Goal: Task Accomplishment & Management: Complete application form

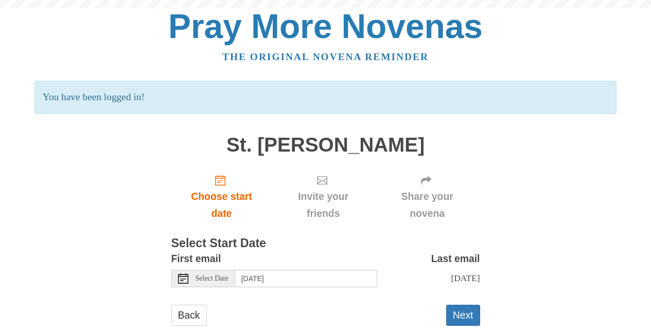
scroll to position [32, 0]
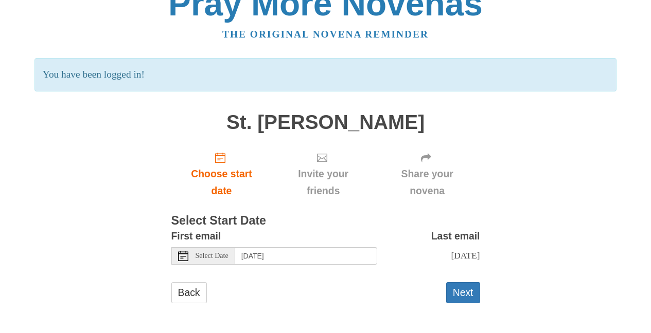
click at [219, 253] on span "Select Date" at bounding box center [212, 256] width 33 height 7
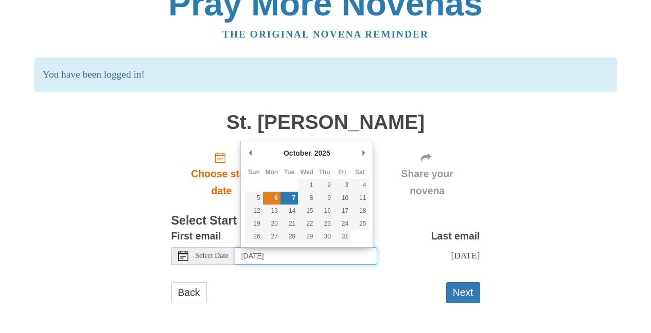
type input "Monday, October 6th"
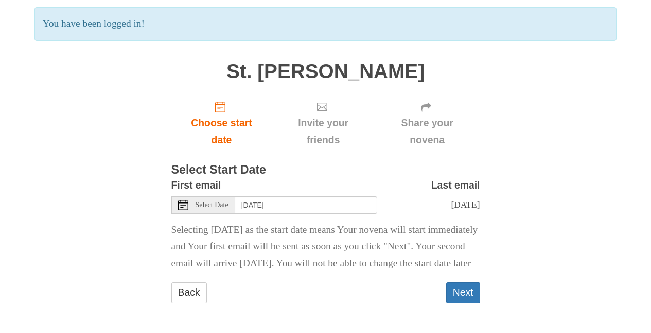
scroll to position [100, 0]
click at [456, 296] on button "Next" at bounding box center [463, 292] width 34 height 21
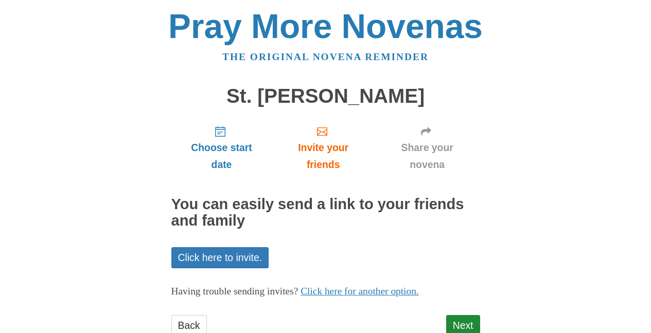
scroll to position [33, 0]
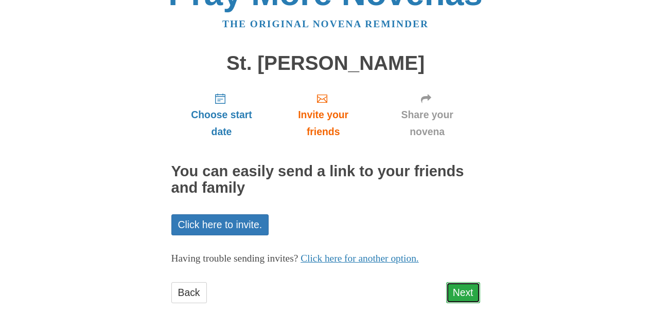
click at [467, 289] on link "Next" at bounding box center [463, 292] width 34 height 21
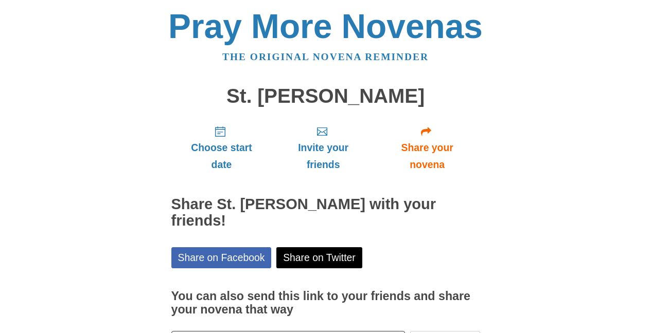
scroll to position [64, 0]
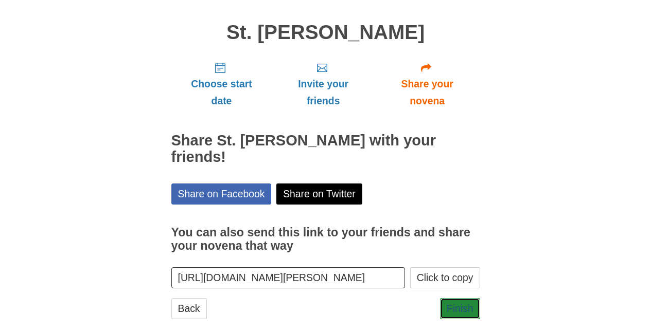
click at [467, 298] on link "Finish" at bounding box center [460, 308] width 40 height 21
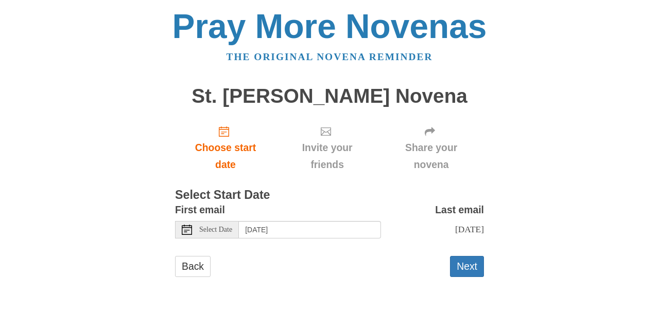
click at [186, 232] on icon at bounding box center [187, 230] width 10 height 10
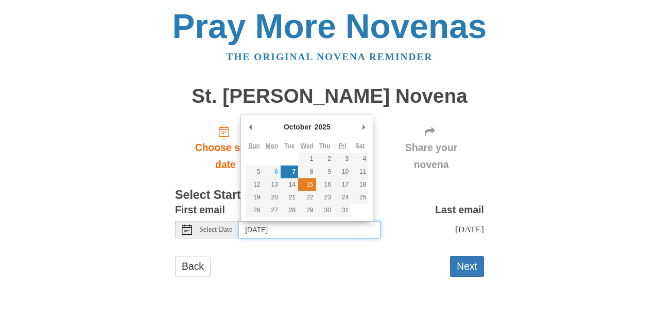
type input "[DATE]"
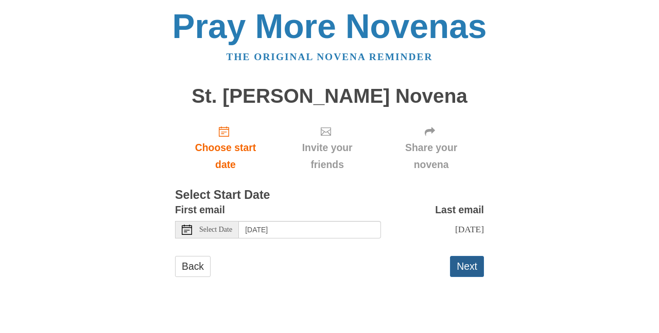
click at [463, 263] on button "Next" at bounding box center [467, 266] width 34 height 21
click at [187, 229] on icon at bounding box center [187, 230] width 10 height 10
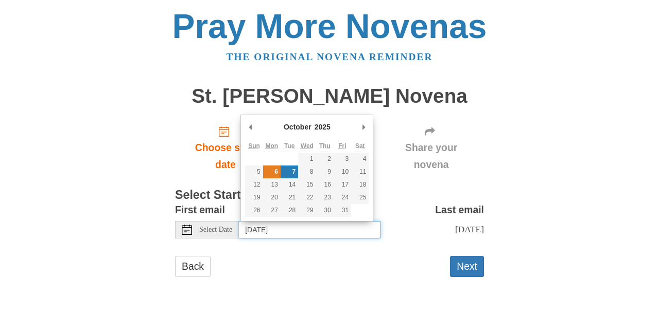
type input "[DATE]"
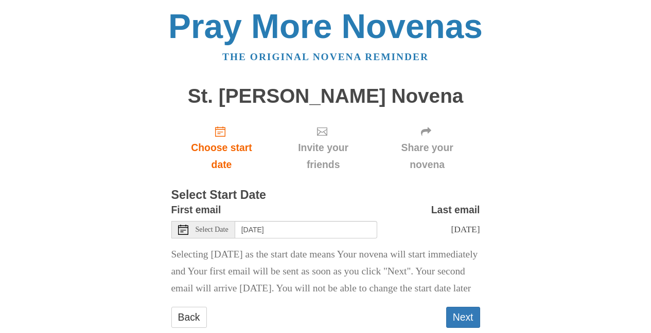
scroll to position [51, 0]
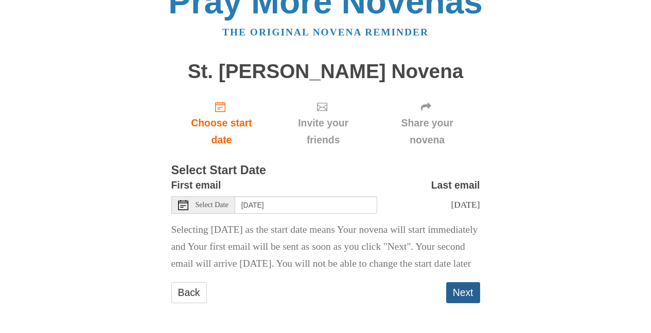
click at [463, 291] on button "Next" at bounding box center [463, 292] width 34 height 21
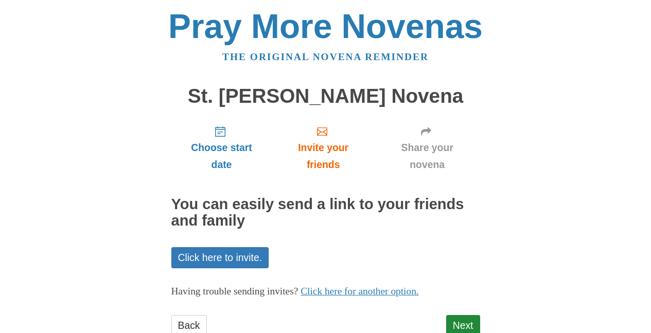
scroll to position [33, 0]
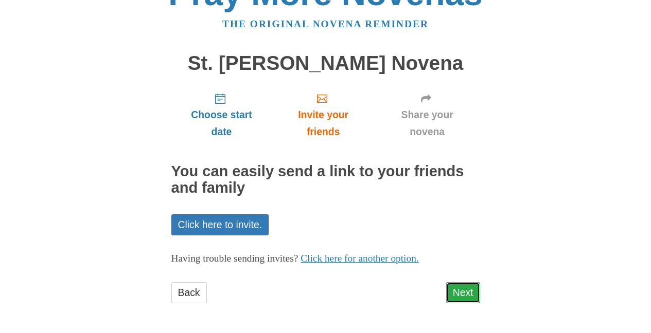
click at [454, 293] on link "Next" at bounding box center [463, 292] width 34 height 21
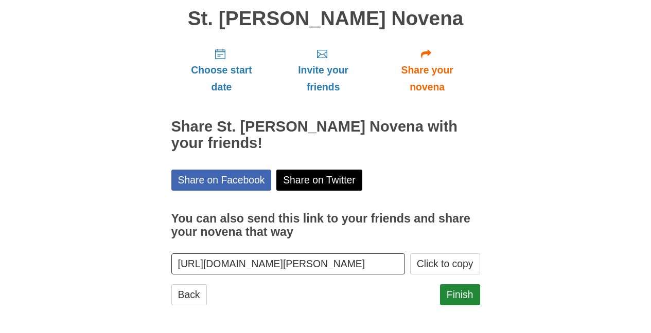
scroll to position [80, 0]
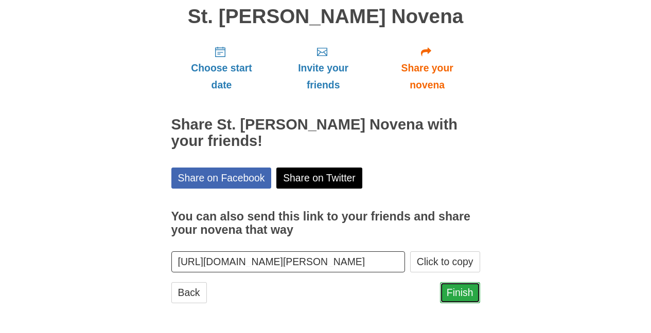
click at [461, 294] on link "Finish" at bounding box center [460, 292] width 40 height 21
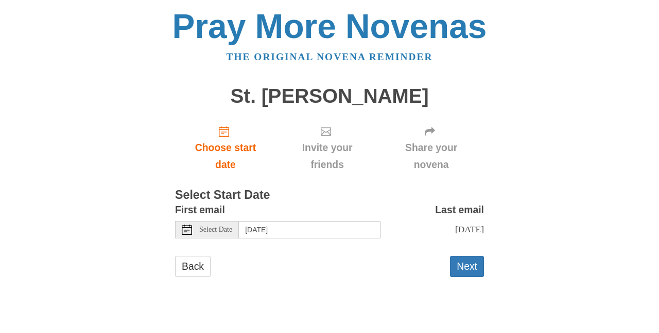
click at [188, 227] on use at bounding box center [187, 230] width 10 height 10
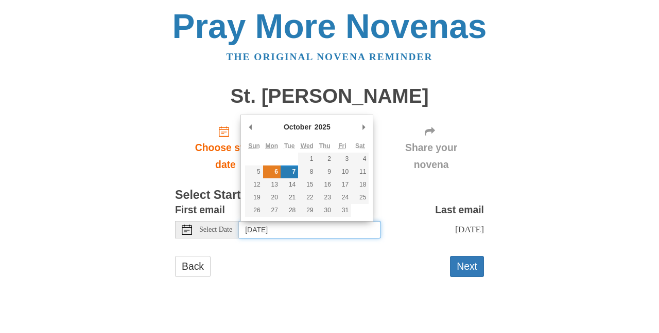
type input "[DATE]"
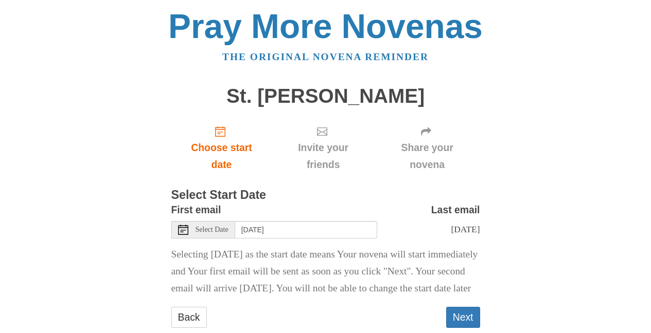
scroll to position [51, 0]
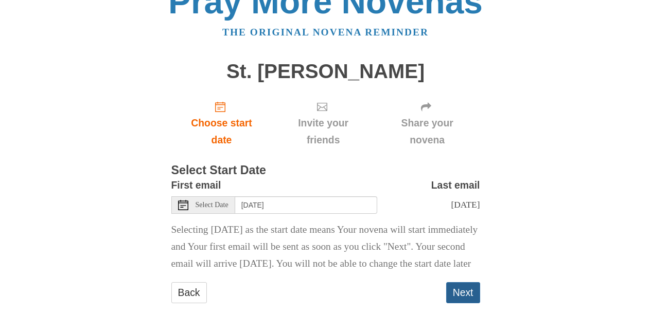
click at [462, 293] on button "Next" at bounding box center [463, 292] width 34 height 21
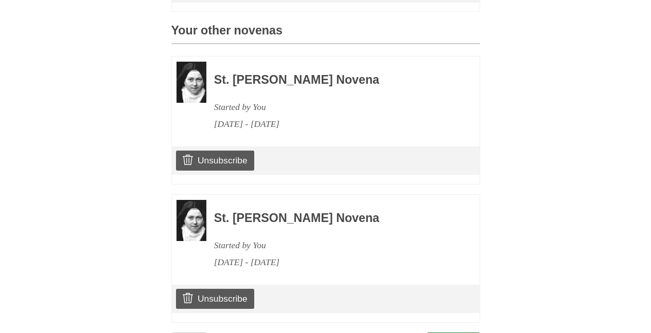
scroll to position [469, 0]
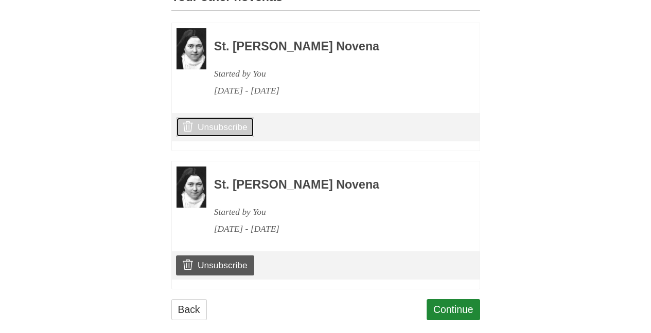
click at [224, 137] on link "Unsubscribe" at bounding box center [215, 127] width 78 height 20
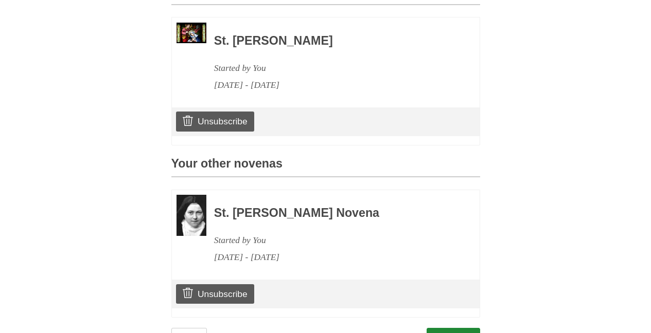
scroll to position [414, 0]
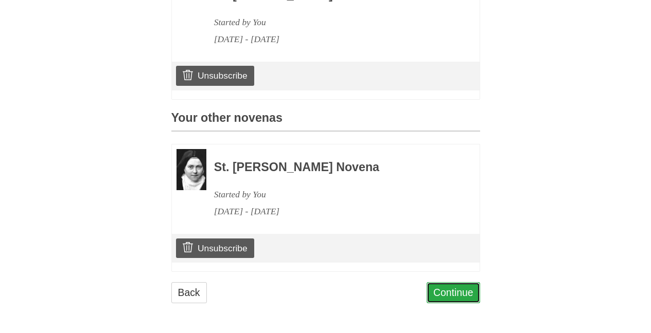
click at [437, 294] on link "Continue" at bounding box center [454, 292] width 54 height 21
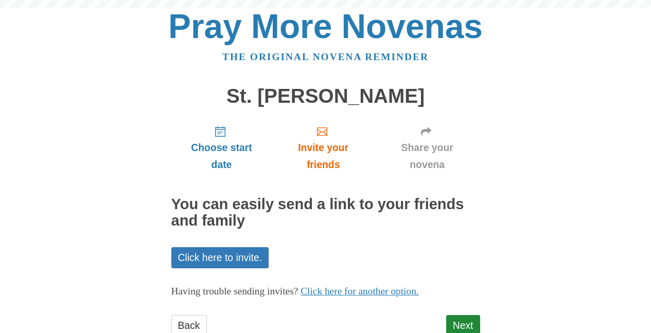
scroll to position [33, 0]
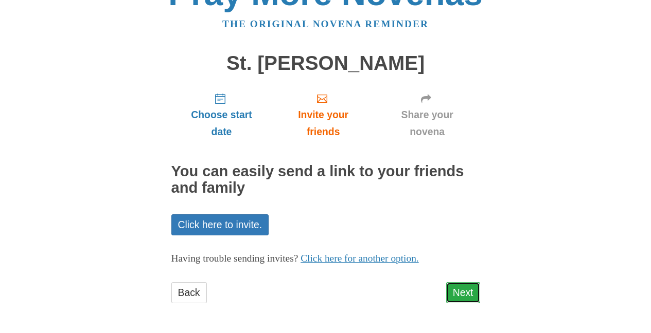
click at [460, 294] on link "Next" at bounding box center [463, 292] width 34 height 21
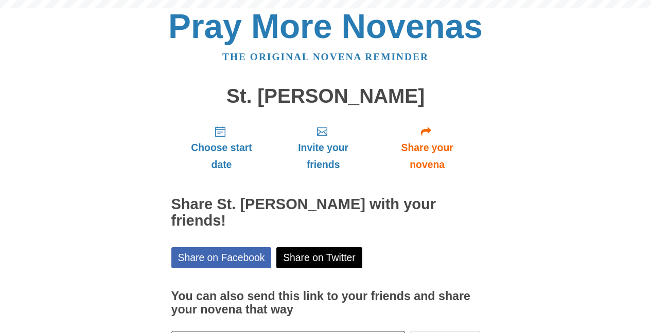
scroll to position [64, 0]
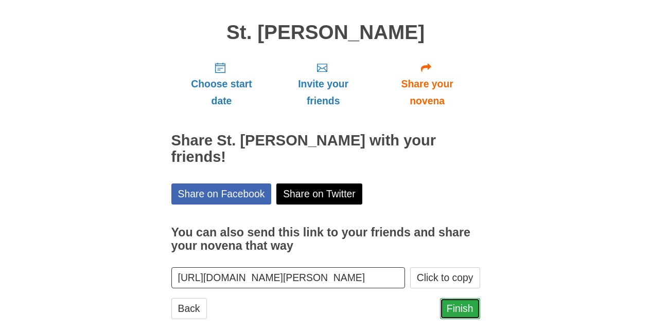
click at [464, 298] on link "Finish" at bounding box center [460, 308] width 40 height 21
